Goal: Task Accomplishment & Management: Manage account settings

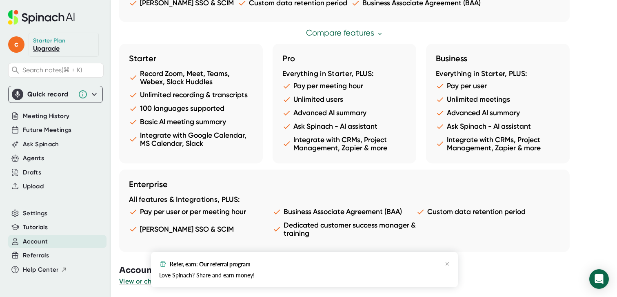
scroll to position [475, 0]
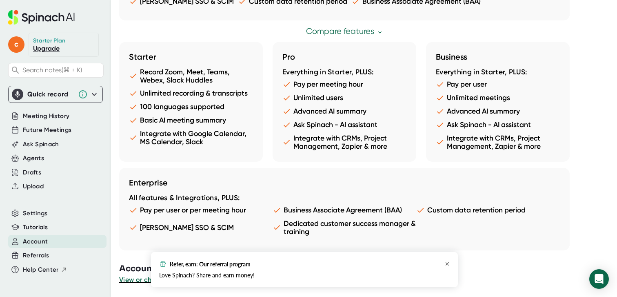
click at [450, 263] on icon "button" at bounding box center [447, 263] width 5 height 5
click at [447, 261] on icon "button" at bounding box center [447, 263] width 5 height 5
click at [448, 264] on icon "button" at bounding box center [447, 263] width 3 height 3
click at [152, 280] on span "View or change your Spinach account" at bounding box center [179, 280] width 120 height 8
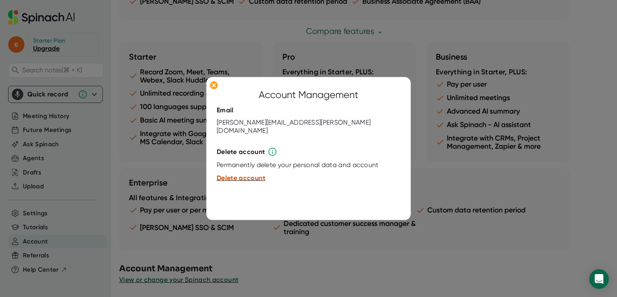
click at [252, 174] on span "Delete account" at bounding box center [241, 178] width 49 height 8
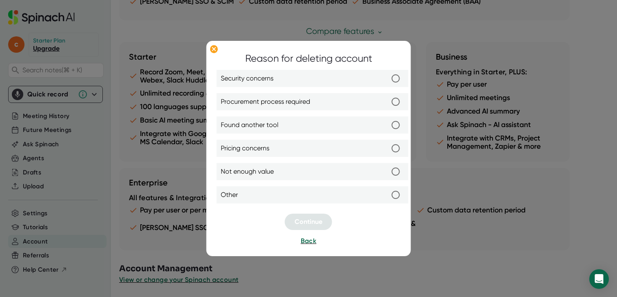
click at [393, 125] on input "Found another tool" at bounding box center [395, 124] width 17 height 17
radio input "true"
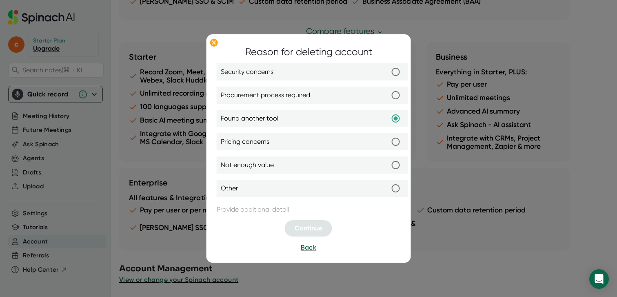
click at [277, 208] on input "text" at bounding box center [309, 209] width 184 height 13
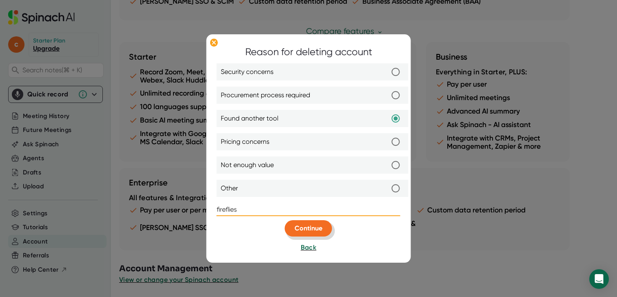
type input "fireflies"
click at [319, 236] on button "Continue" at bounding box center [308, 228] width 47 height 16
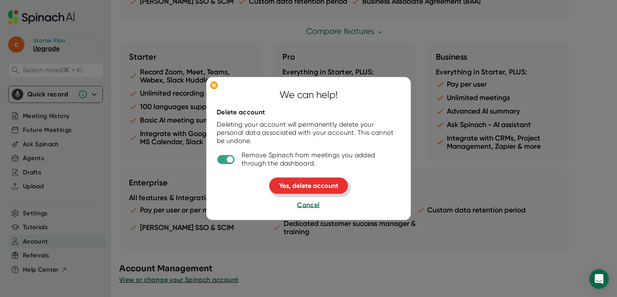
click at [296, 183] on span "Yes, delete account" at bounding box center [308, 186] width 59 height 8
